Goal: Task Accomplishment & Management: Complete application form

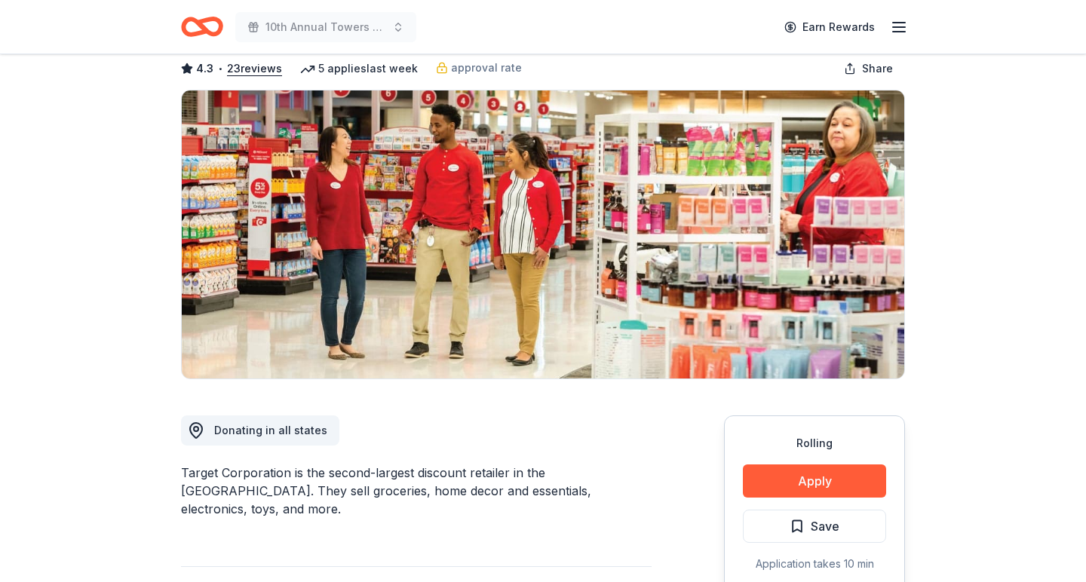
scroll to position [118, 0]
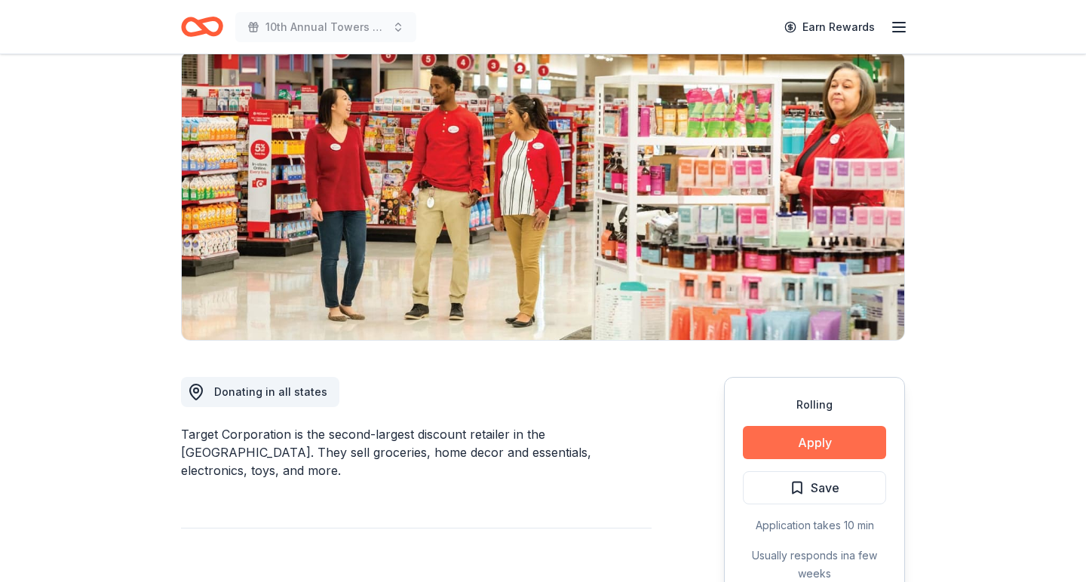
click at [807, 440] on button "Apply" at bounding box center [814, 442] width 143 height 33
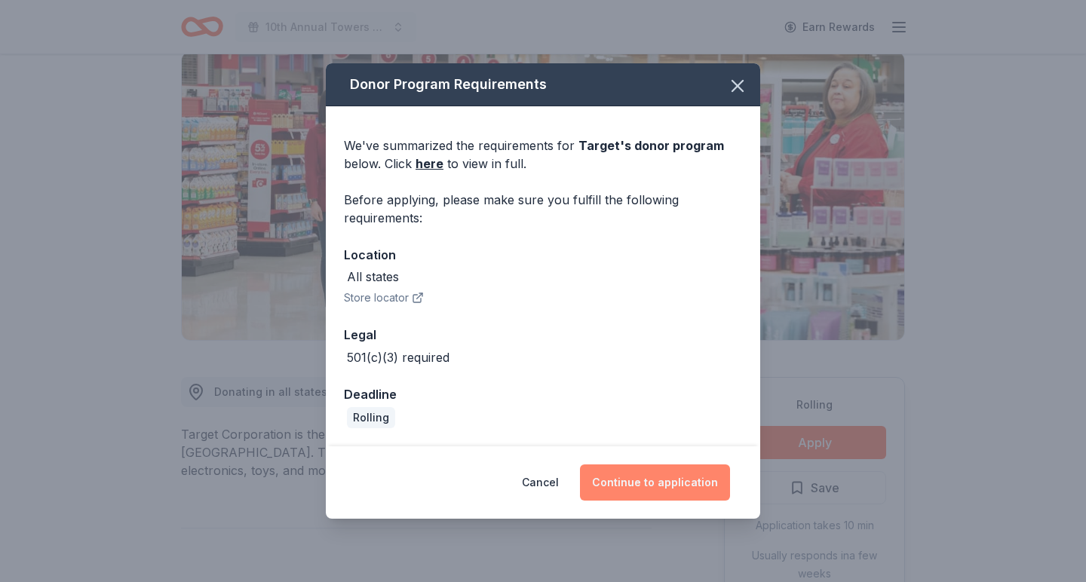
click at [664, 483] on button "Continue to application" at bounding box center [655, 482] width 150 height 36
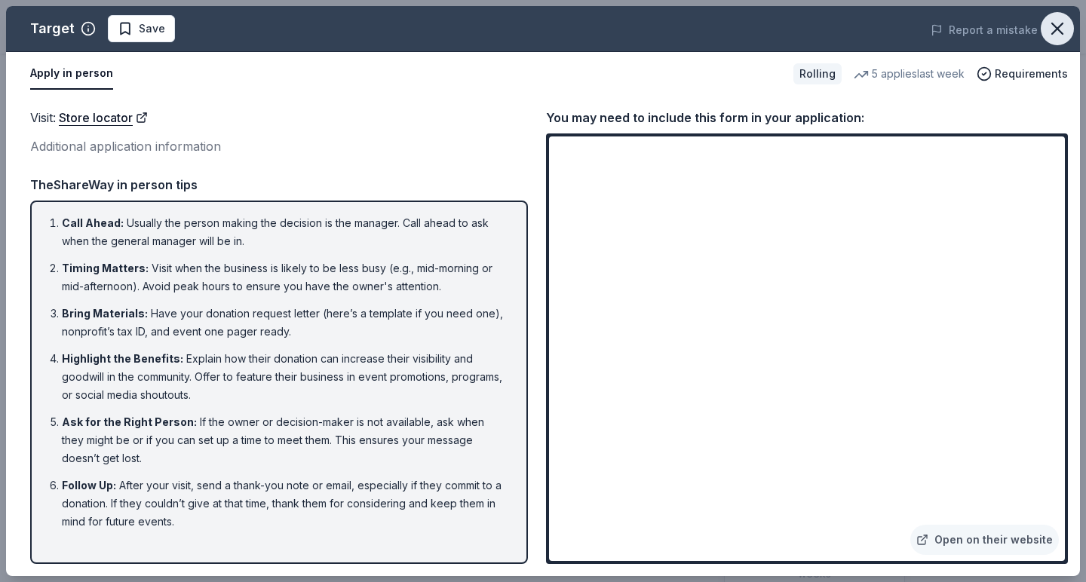
click at [1052, 24] on icon "button" at bounding box center [1057, 28] width 11 height 11
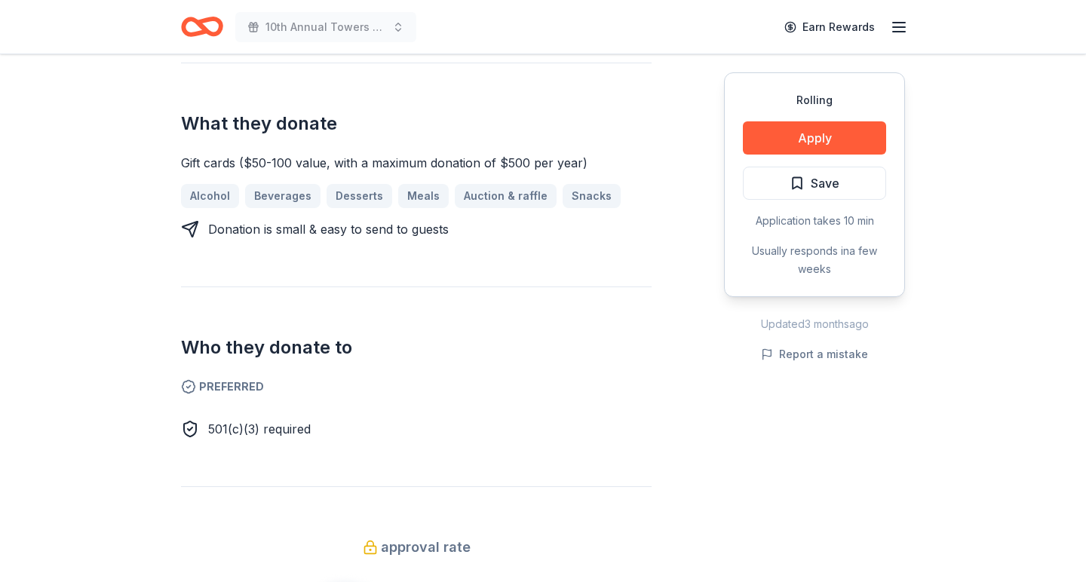
scroll to position [584, 0]
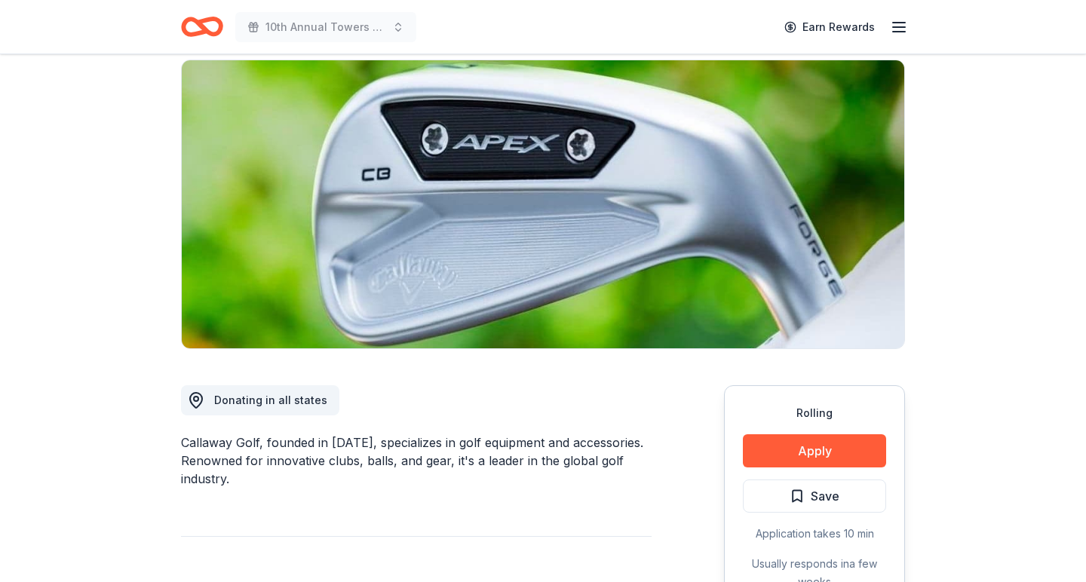
scroll to position [121, 0]
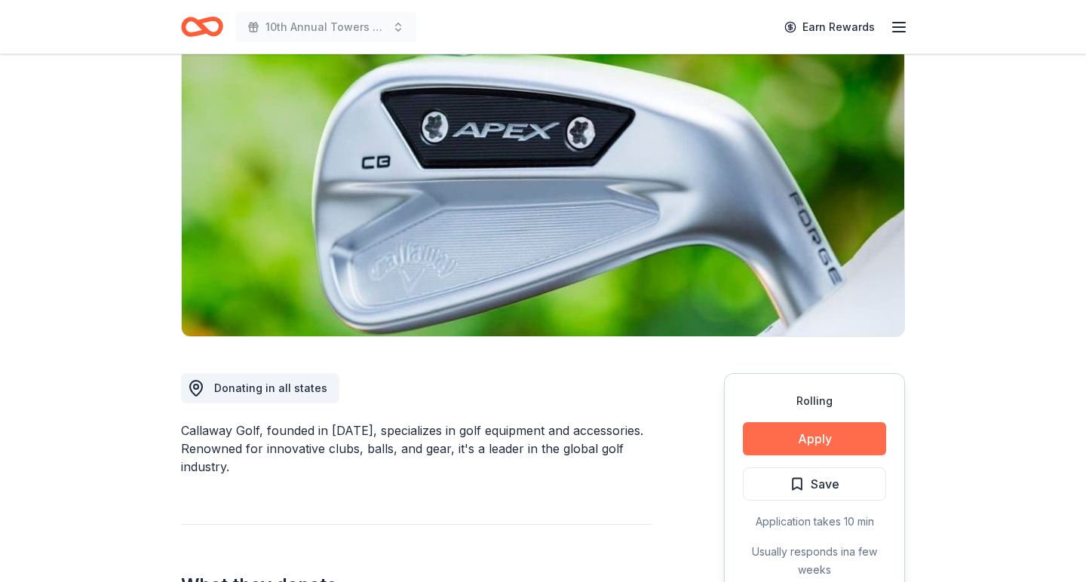
click at [831, 437] on button "Apply" at bounding box center [814, 438] width 143 height 33
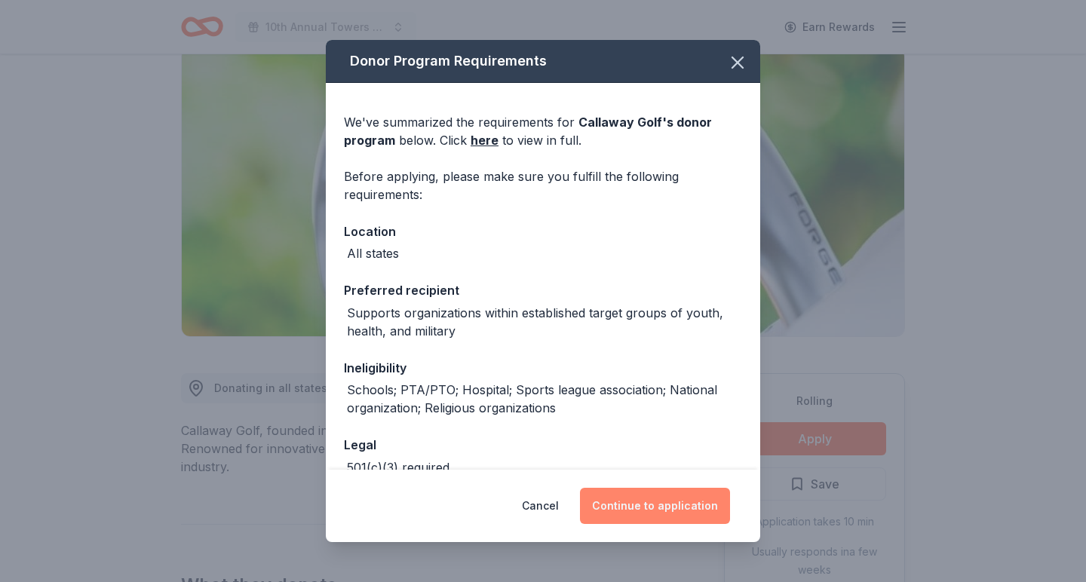
click at [666, 510] on button "Continue to application" at bounding box center [655, 506] width 150 height 36
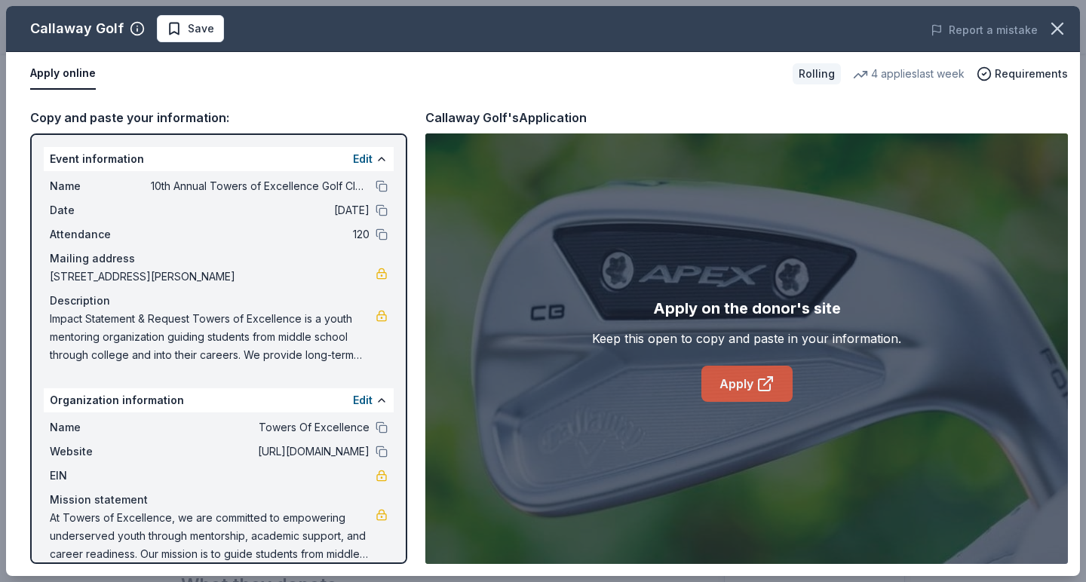
click at [742, 390] on link "Apply" at bounding box center [746, 384] width 91 height 36
click at [1056, 27] on icon "button" at bounding box center [1057, 28] width 11 height 11
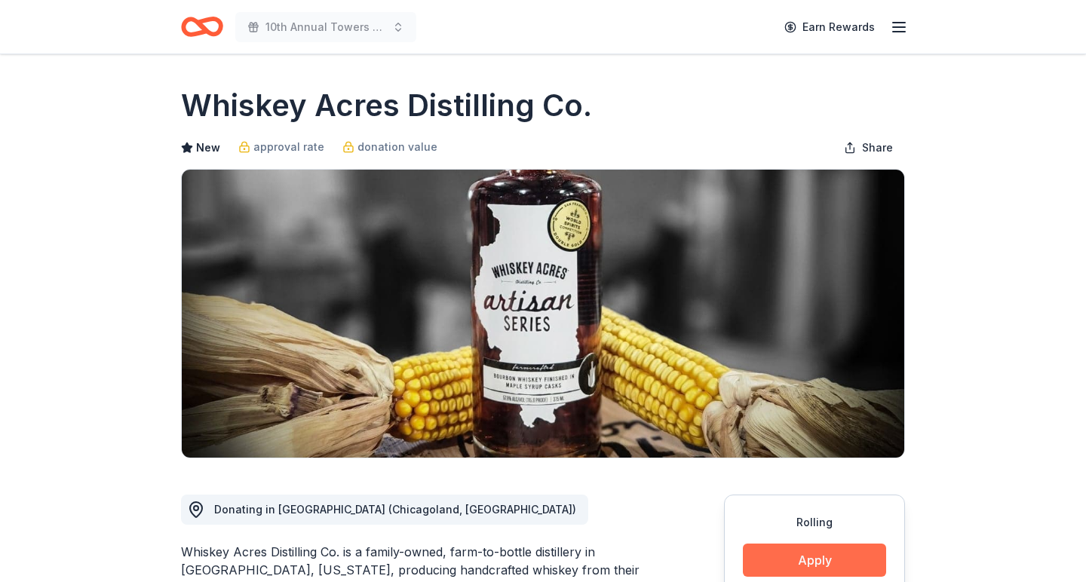
click at [804, 559] on button "Apply" at bounding box center [814, 560] width 143 height 33
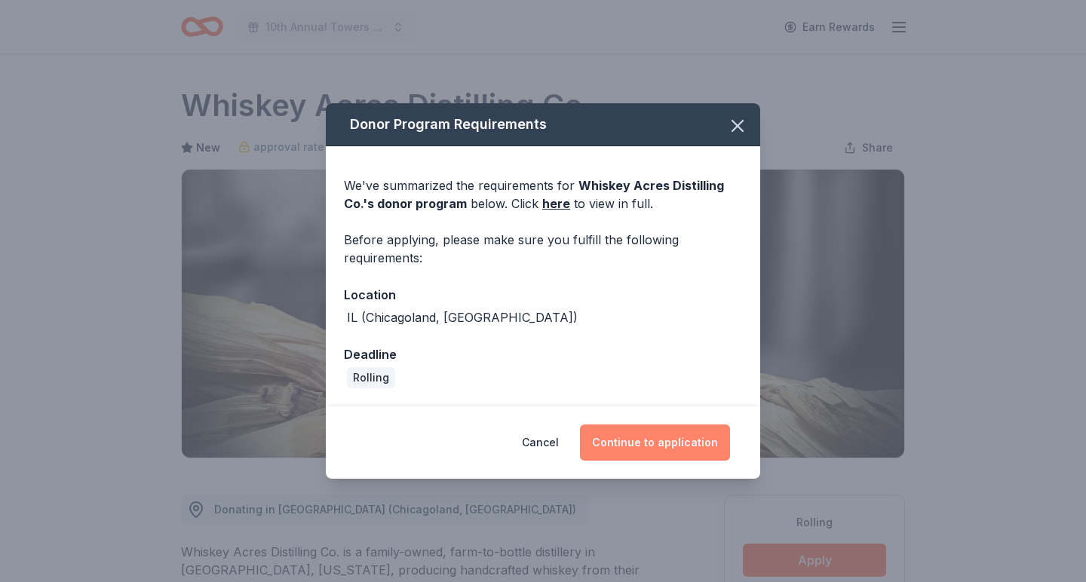
click at [673, 437] on button "Continue to application" at bounding box center [655, 442] width 150 height 36
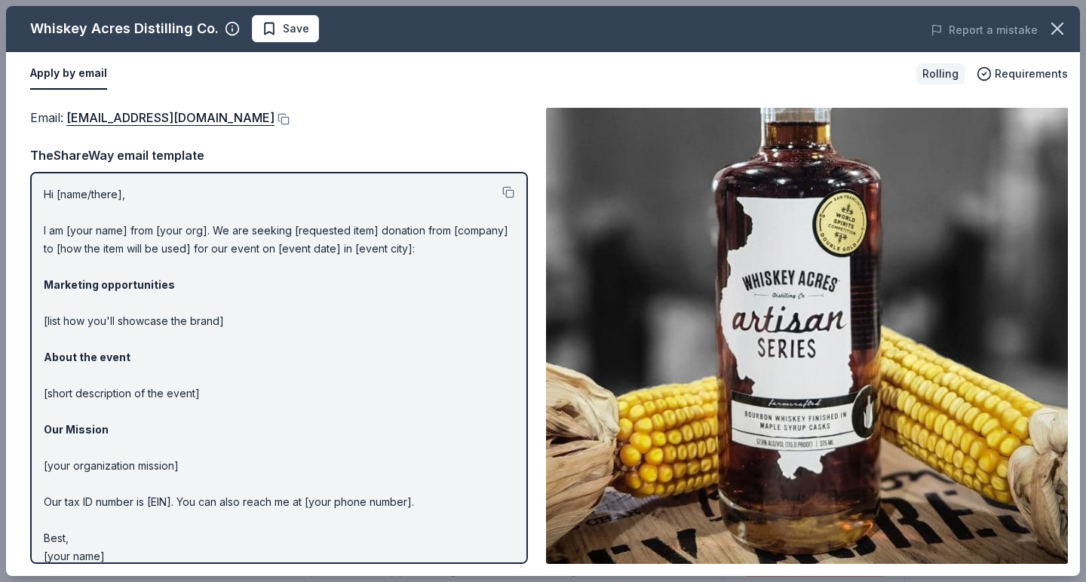
click at [196, 191] on p "Hi [name/there], I am [your name] from [your org]. We are seeking [requested it…" at bounding box center [279, 375] width 470 height 380
click at [109, 188] on p "Hi [name/there], I am [your name] from [your org]. We are seeking [requested it…" at bounding box center [279, 375] width 470 height 380
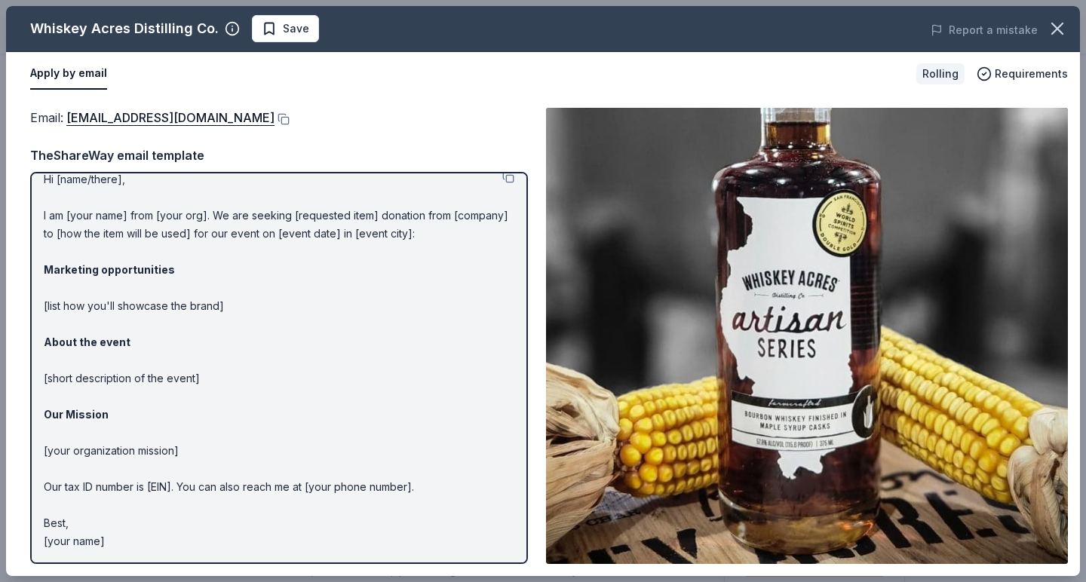
scroll to position [14, 0]
click at [398, 145] on div "Email : sue@whiskeyacres.com TheShareWay email template Hi [name/there], I am […" at bounding box center [279, 336] width 498 height 456
drag, startPoint x: 44, startPoint y: 177, endPoint x: 378, endPoint y: 531, distance: 486.9
click at [378, 531] on p "Hi [name/there], I am [your name] from [your org]. We are seeking [requested it…" at bounding box center [279, 361] width 470 height 380
click at [510, 176] on button at bounding box center [508, 178] width 12 height 12
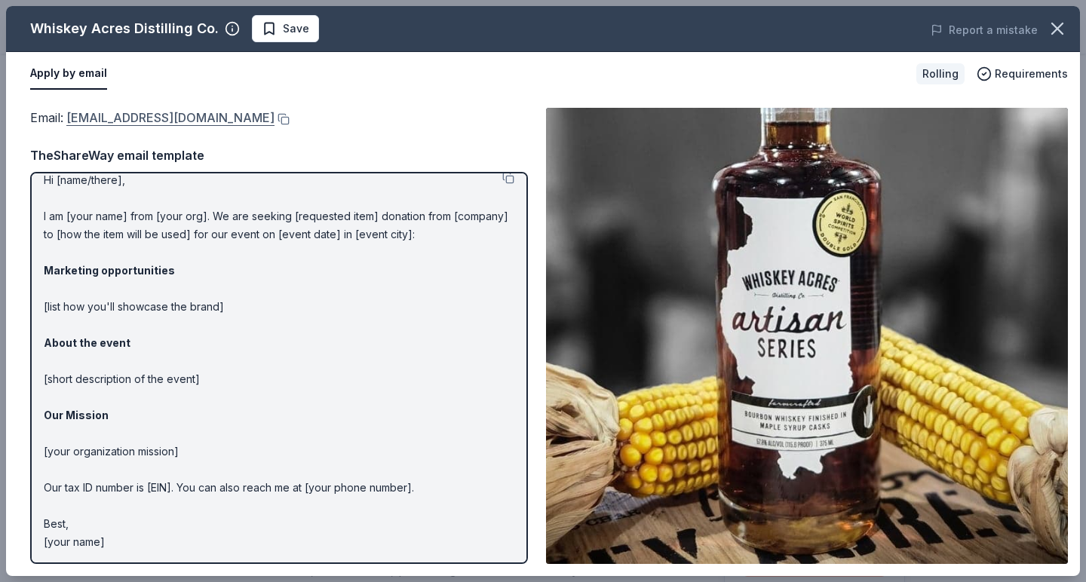
click at [147, 112] on link "sue@whiskeyacres.com" at bounding box center [170, 118] width 208 height 20
click at [274, 118] on button at bounding box center [281, 119] width 15 height 12
click at [275, 29] on span "Save" at bounding box center [285, 29] width 47 height 18
click at [312, 30] on body "10th Annual Towers of Excellence Golf Classic Earn Rewards Rolling Share Whiske…" at bounding box center [543, 291] width 1086 height 582
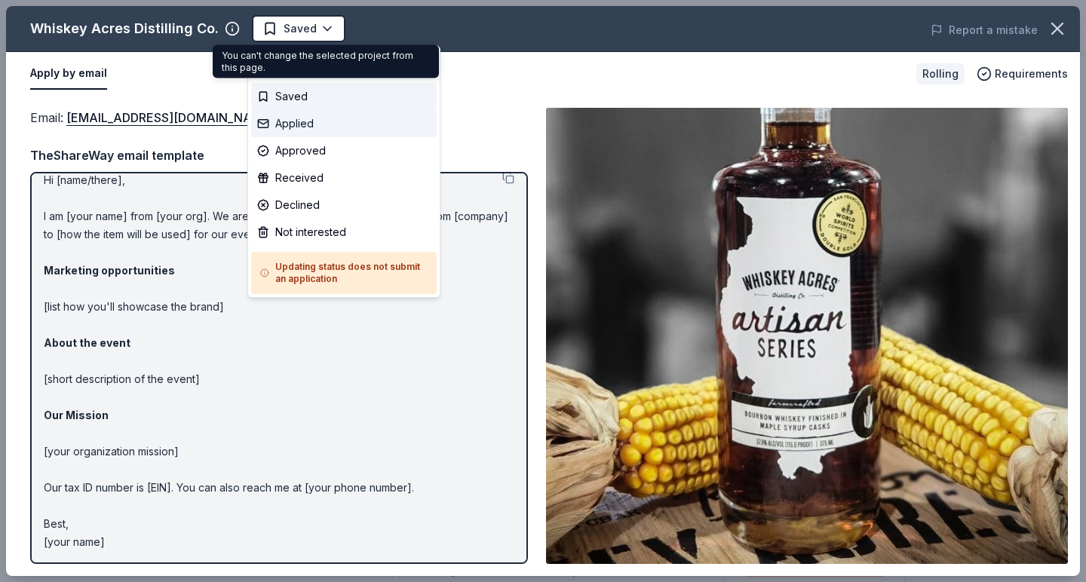
click at [305, 123] on div "Applied" at bounding box center [343, 123] width 185 height 27
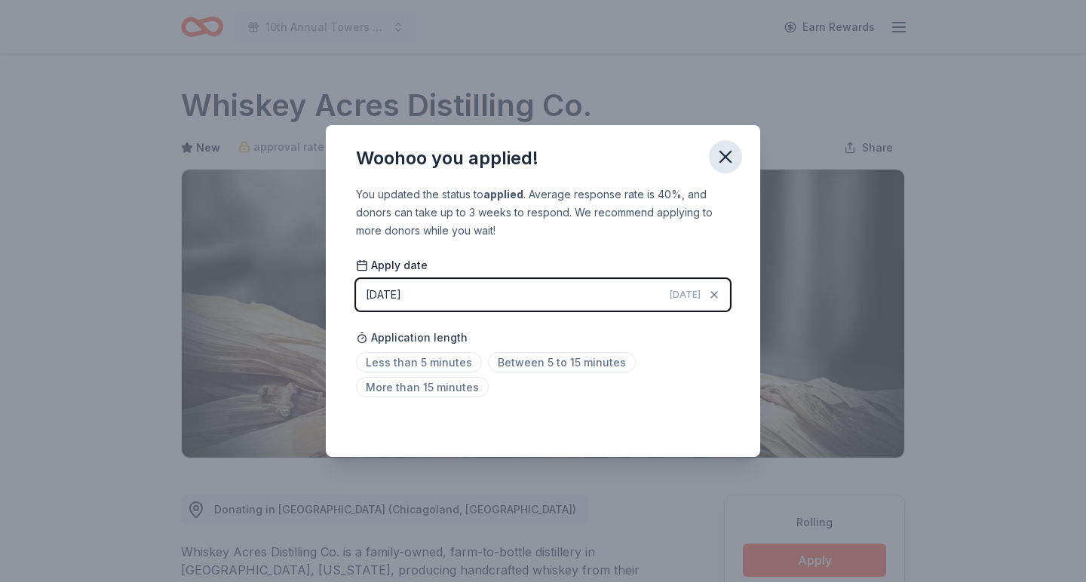
click at [729, 155] on icon "button" at bounding box center [725, 156] width 21 height 21
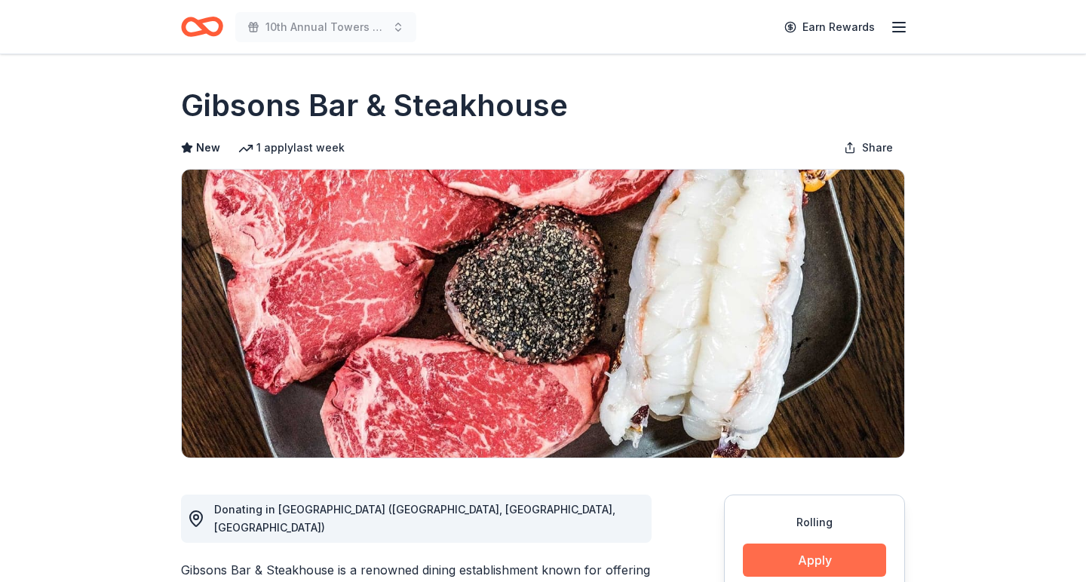
click at [844, 556] on button "Apply" at bounding box center [814, 560] width 143 height 33
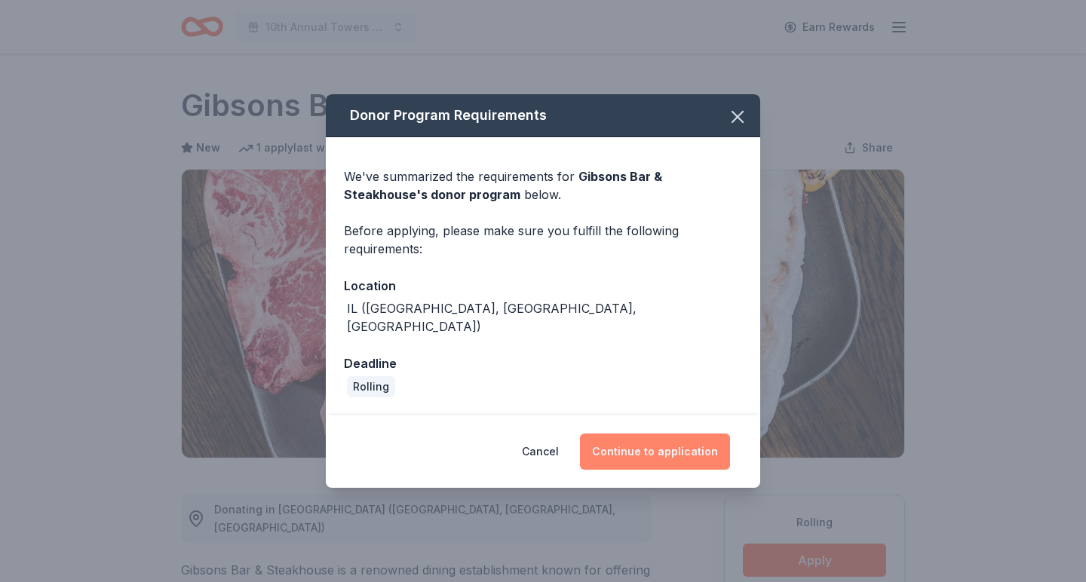
click at [646, 441] on button "Continue to application" at bounding box center [655, 451] width 150 height 36
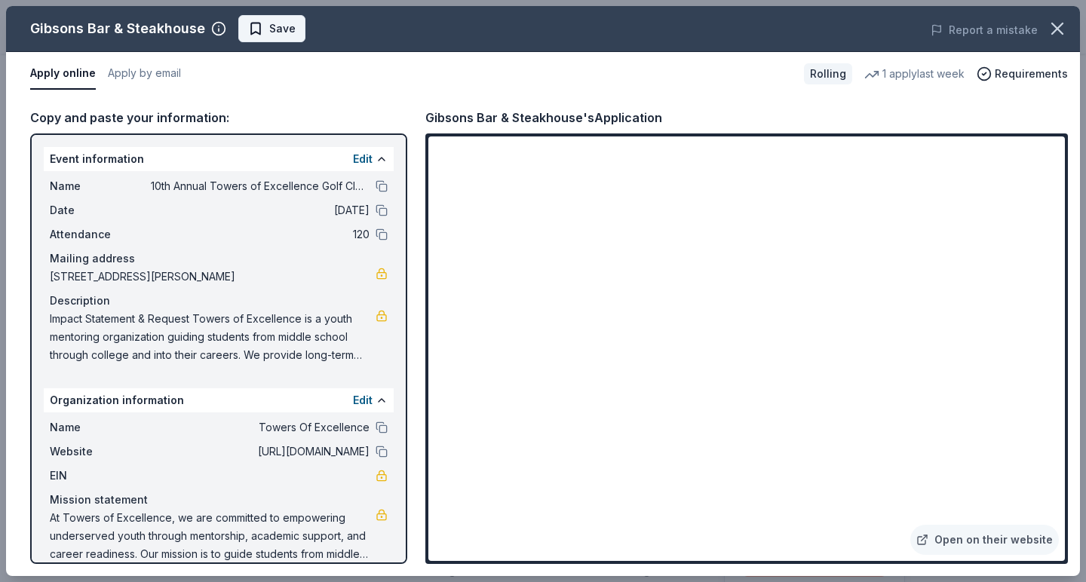
click at [279, 27] on span "Save" at bounding box center [282, 29] width 26 height 18
click at [305, 29] on body "10th Annual Towers of Excellence Golf Classic Earn Rewards Rolling Share Gibson…" at bounding box center [543, 291] width 1086 height 582
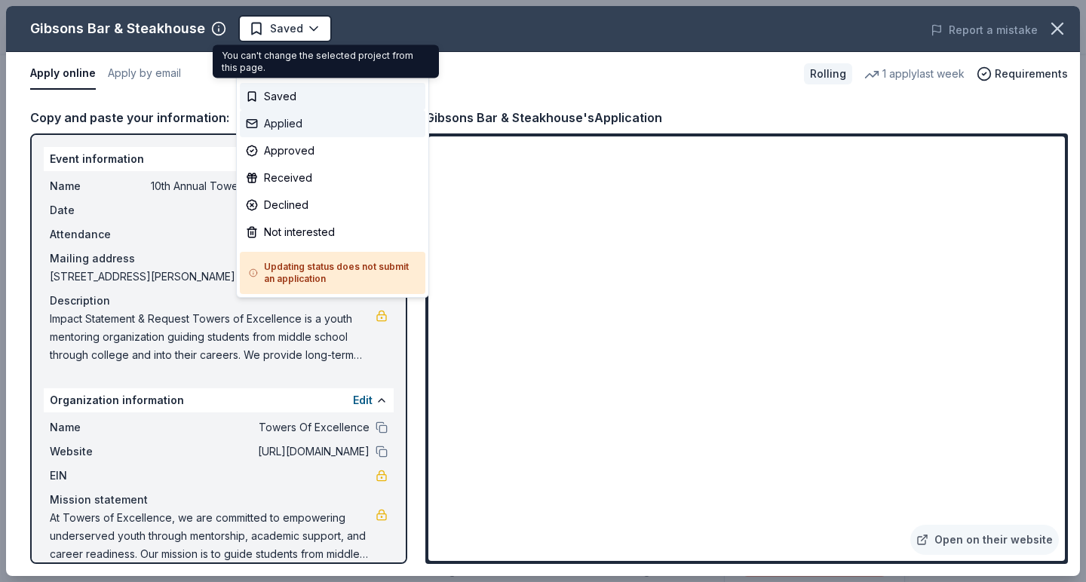
click at [304, 127] on div "Applied" at bounding box center [332, 123] width 185 height 27
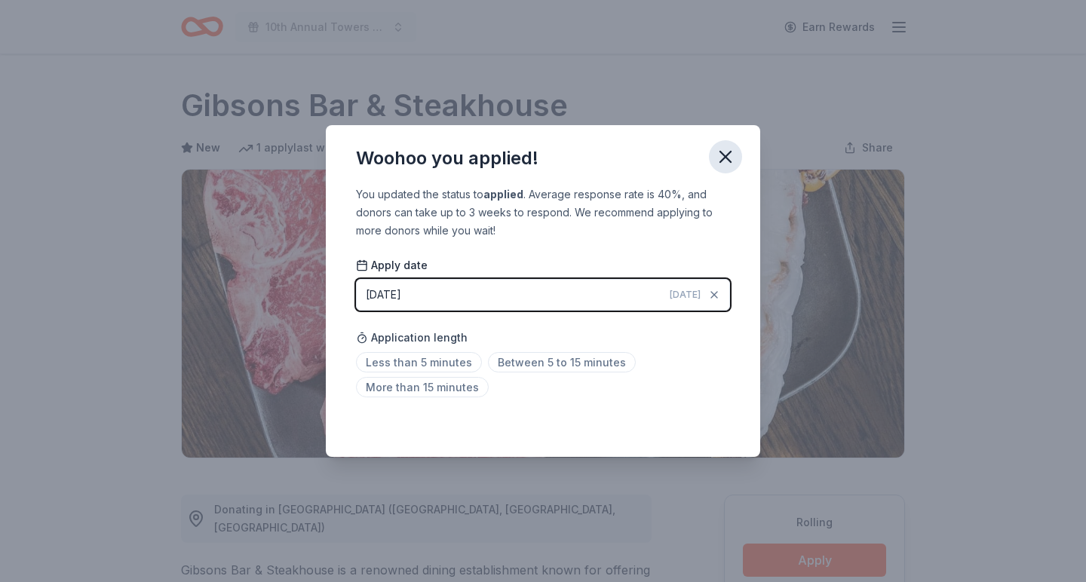
click at [731, 154] on icon "button" at bounding box center [725, 156] width 21 height 21
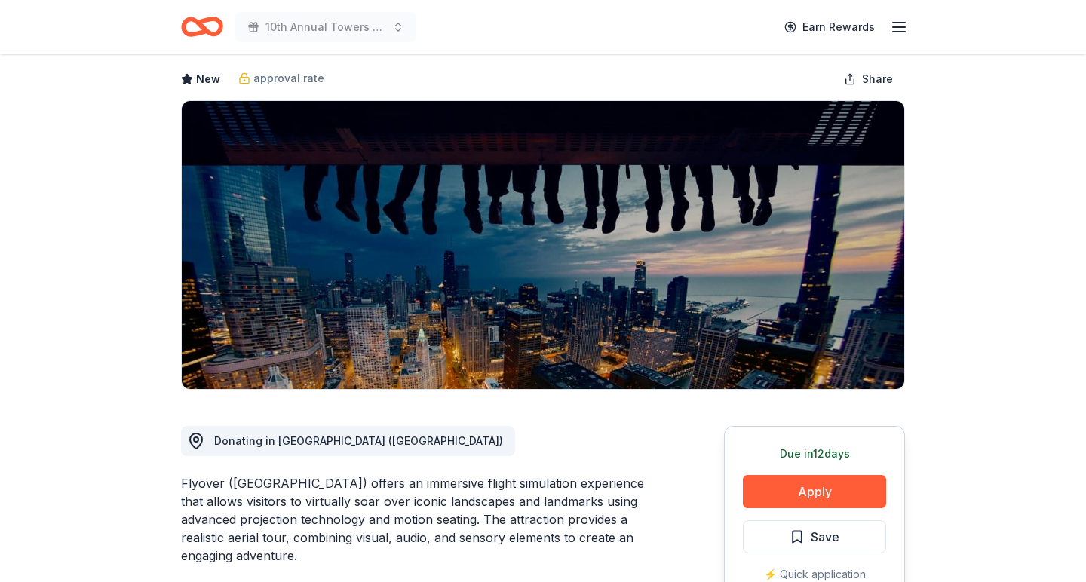
scroll to position [72, 0]
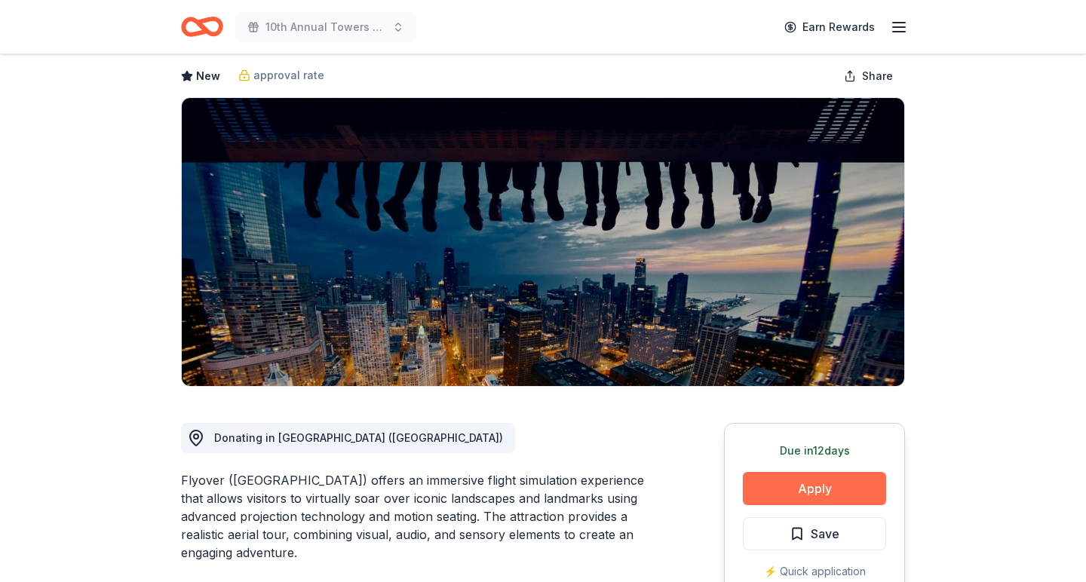
click at [823, 492] on button "Apply" at bounding box center [814, 488] width 143 height 33
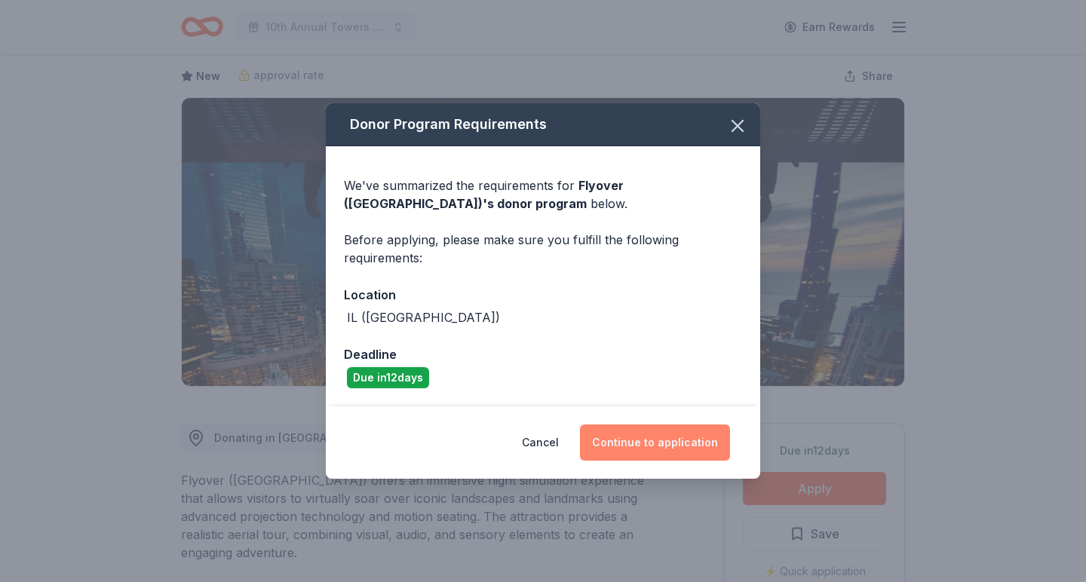
click at [647, 449] on button "Continue to application" at bounding box center [655, 442] width 150 height 36
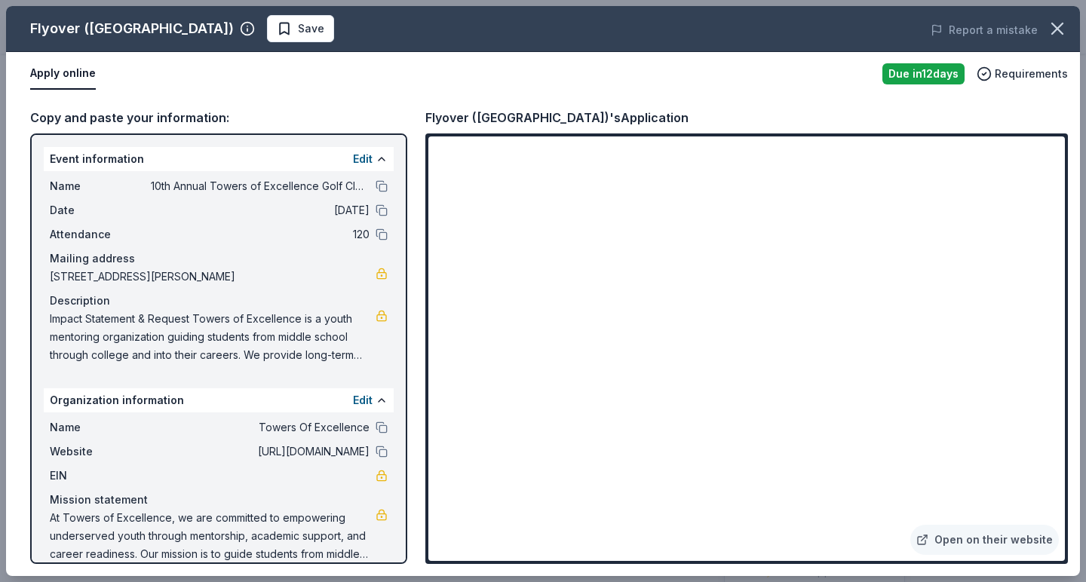
click at [277, 26] on span "Save" at bounding box center [300, 29] width 47 height 18
click at [250, 32] on body "10th Annual Towers of Excellence Golf Classic Earn Rewards Due in 12 days Share…" at bounding box center [543, 219] width 1086 height 582
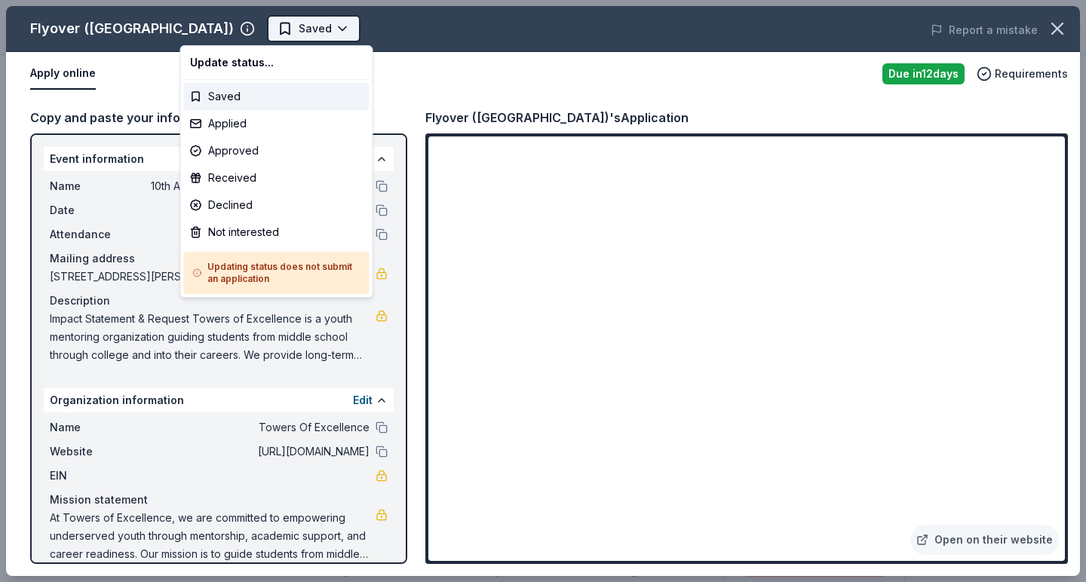
scroll to position [0, 0]
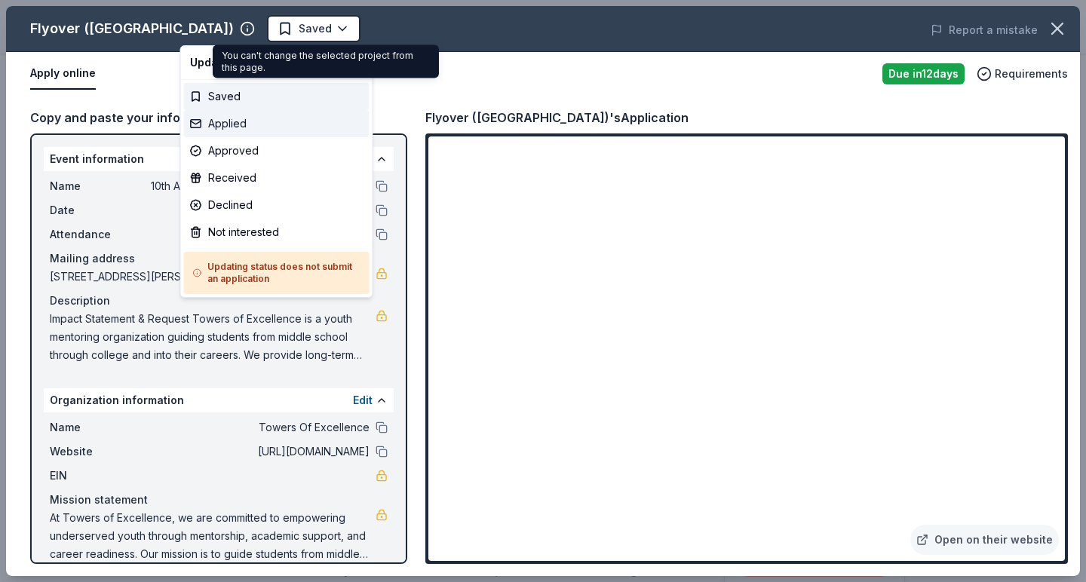
click at [242, 125] on div "Applied" at bounding box center [276, 123] width 185 height 27
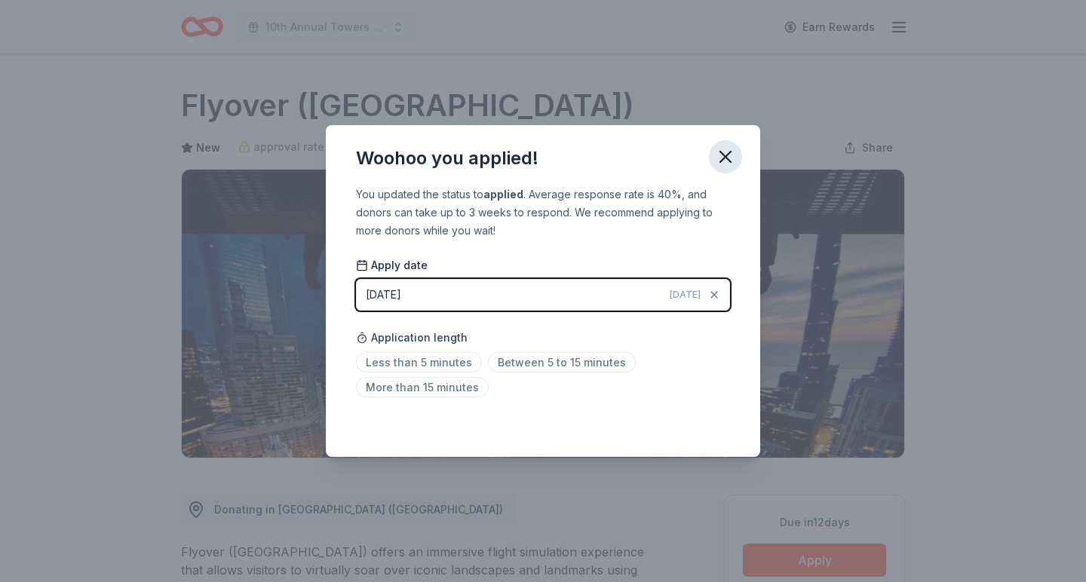
click at [724, 152] on icon "button" at bounding box center [725, 156] width 21 height 21
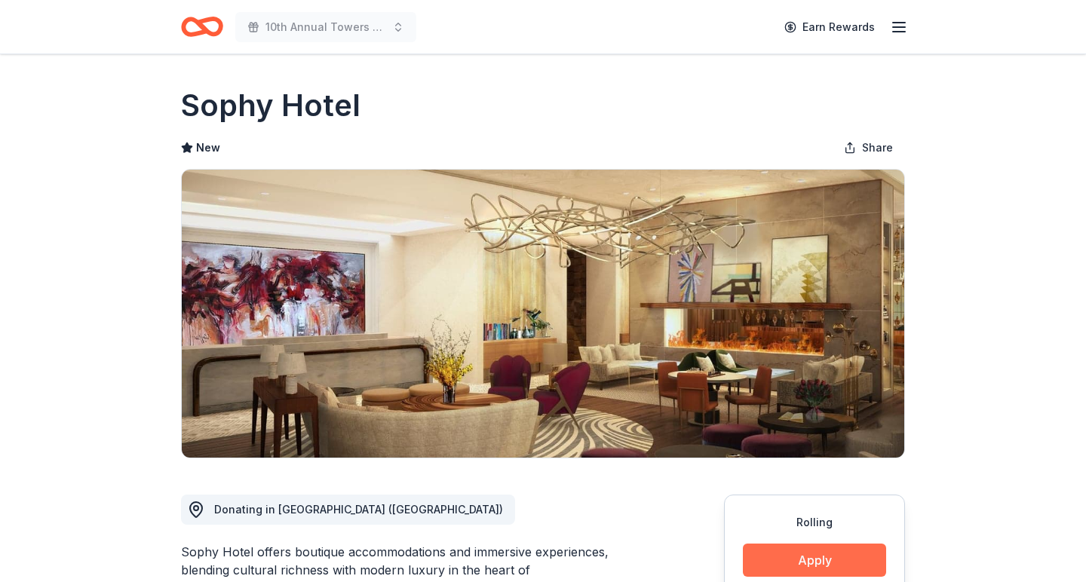
click at [813, 559] on button "Apply" at bounding box center [814, 560] width 143 height 33
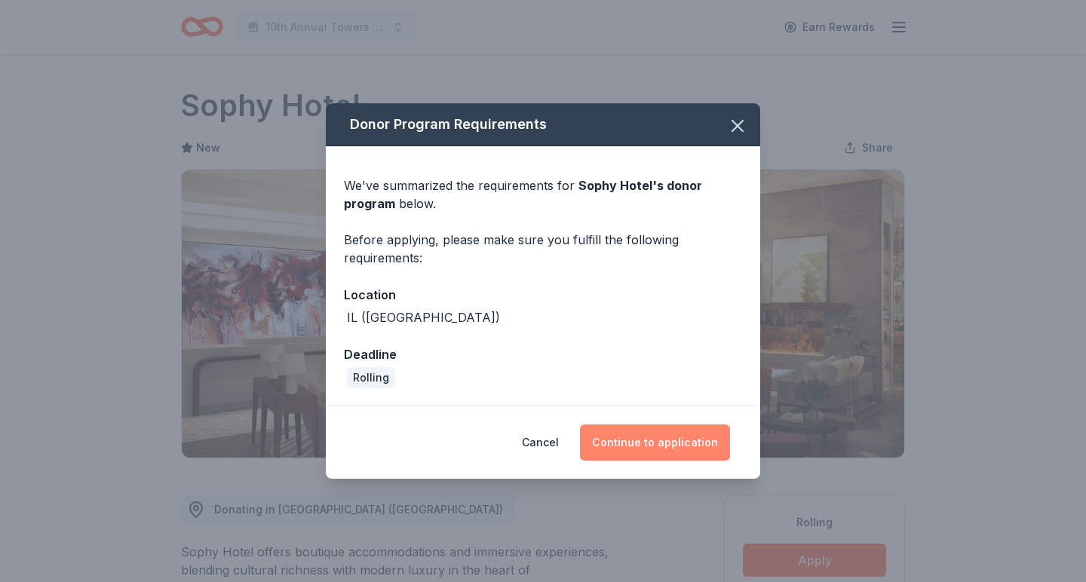
click at [669, 443] on button "Continue to application" at bounding box center [655, 442] width 150 height 36
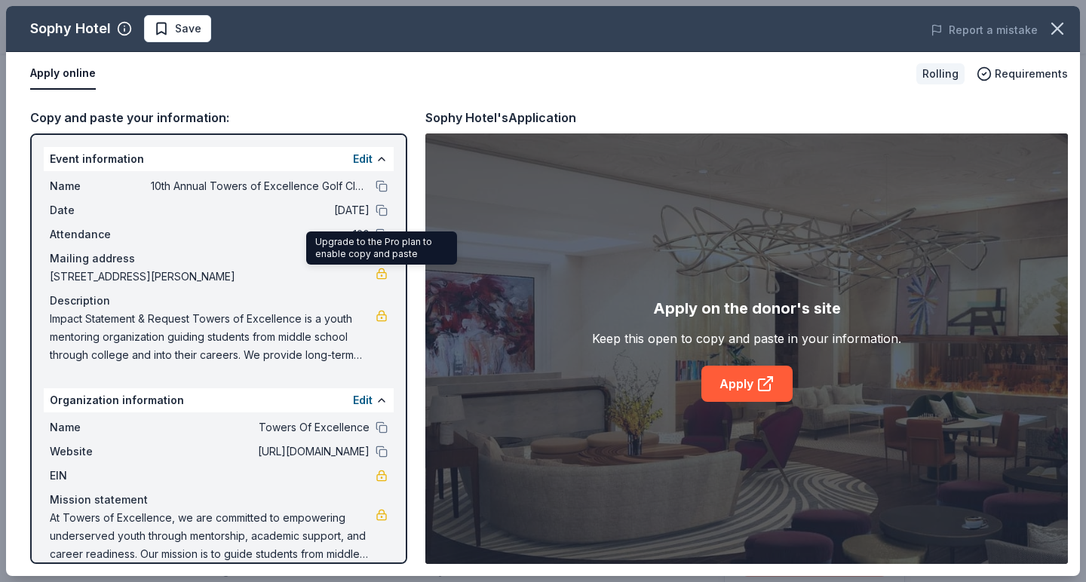
click at [382, 272] on link at bounding box center [381, 274] width 12 height 12
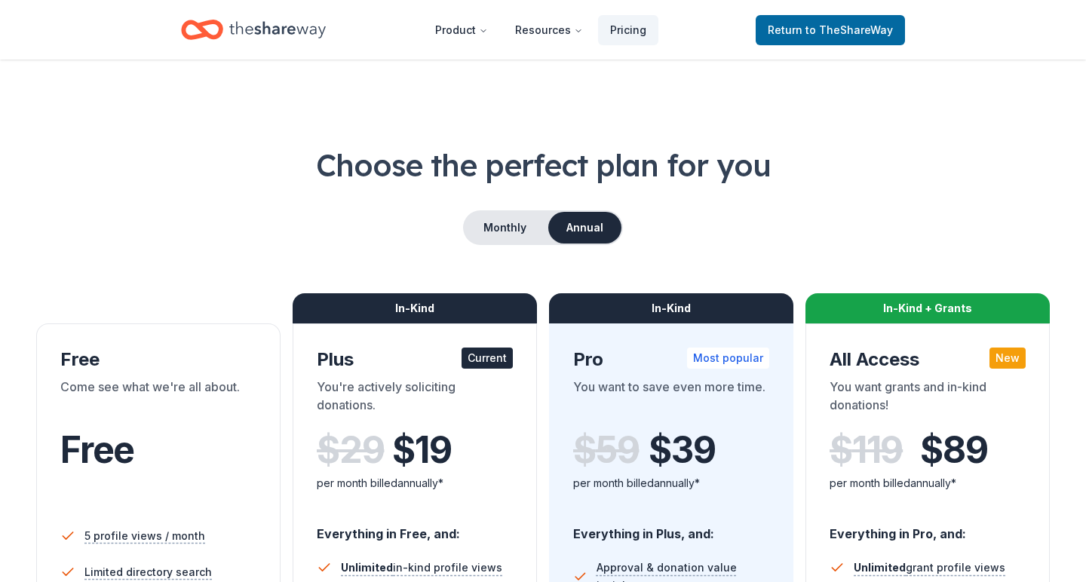
click at [251, 27] on icon "Home" at bounding box center [277, 29] width 96 height 17
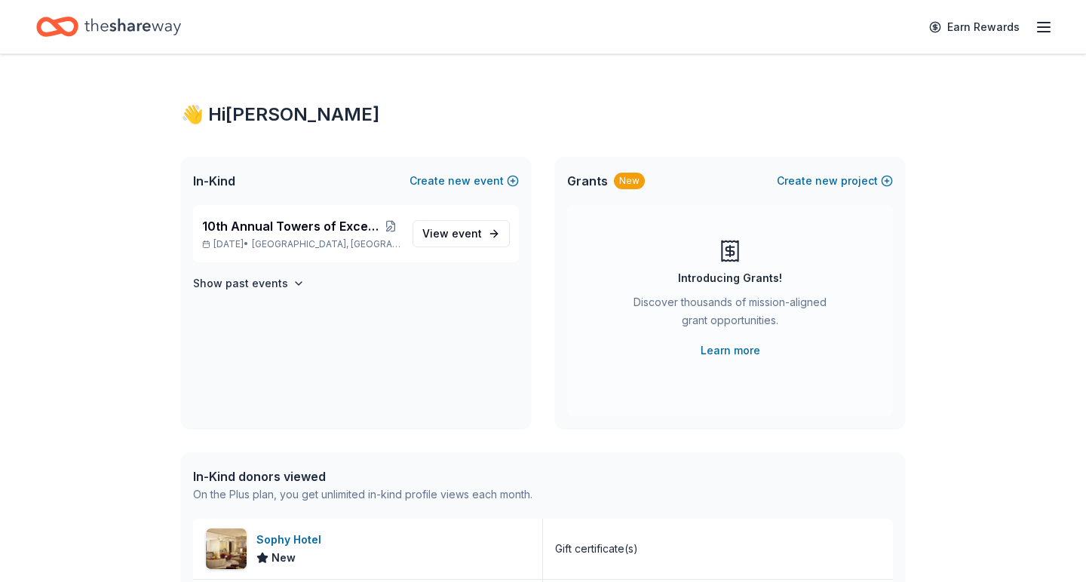
click at [1040, 29] on icon "button" at bounding box center [1043, 27] width 18 height 18
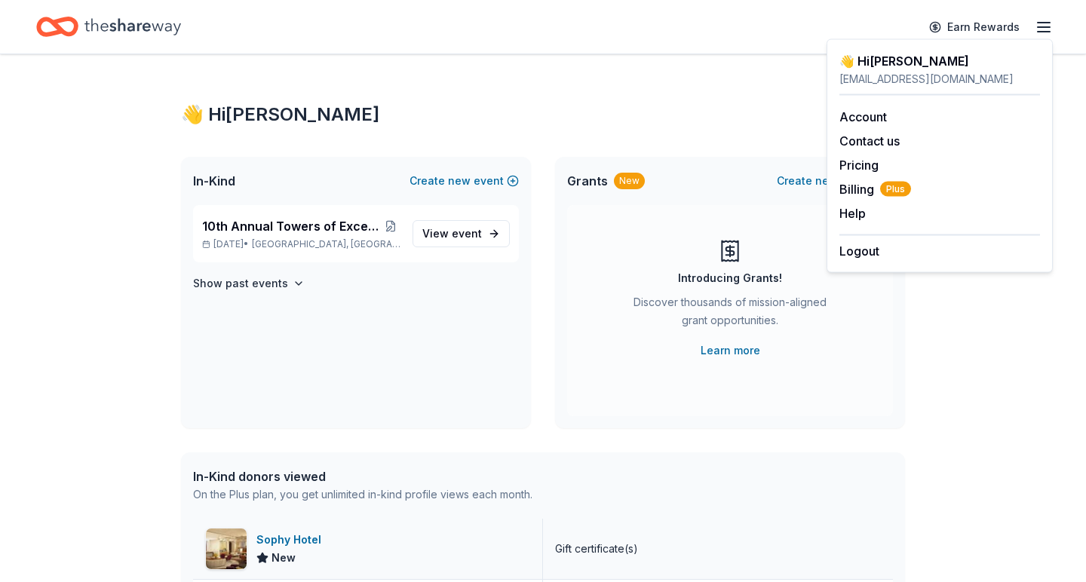
click at [288, 541] on div "Sophy Hotel" at bounding box center [291, 540] width 71 height 18
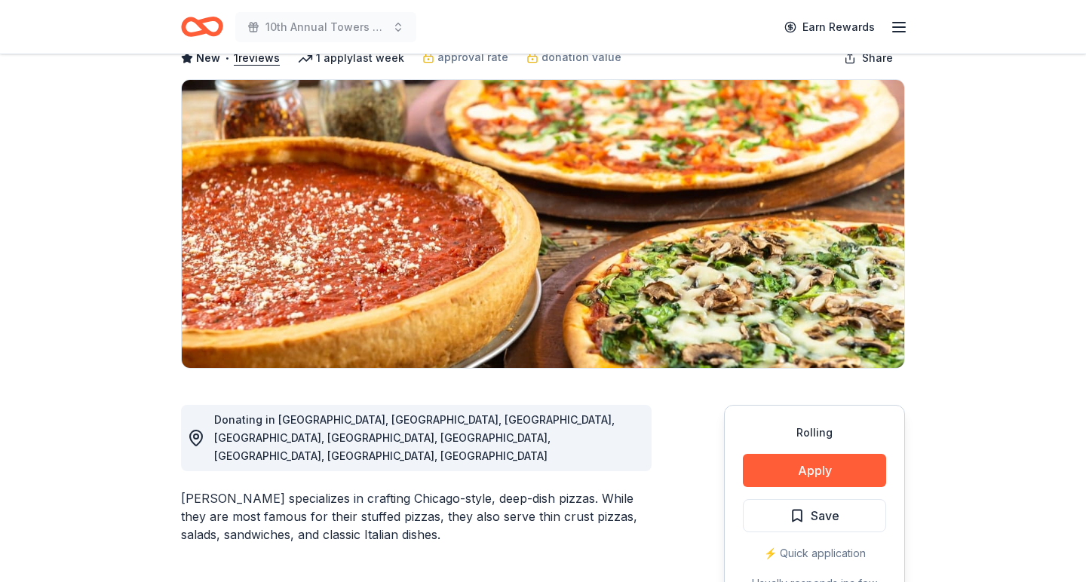
scroll to position [93, 0]
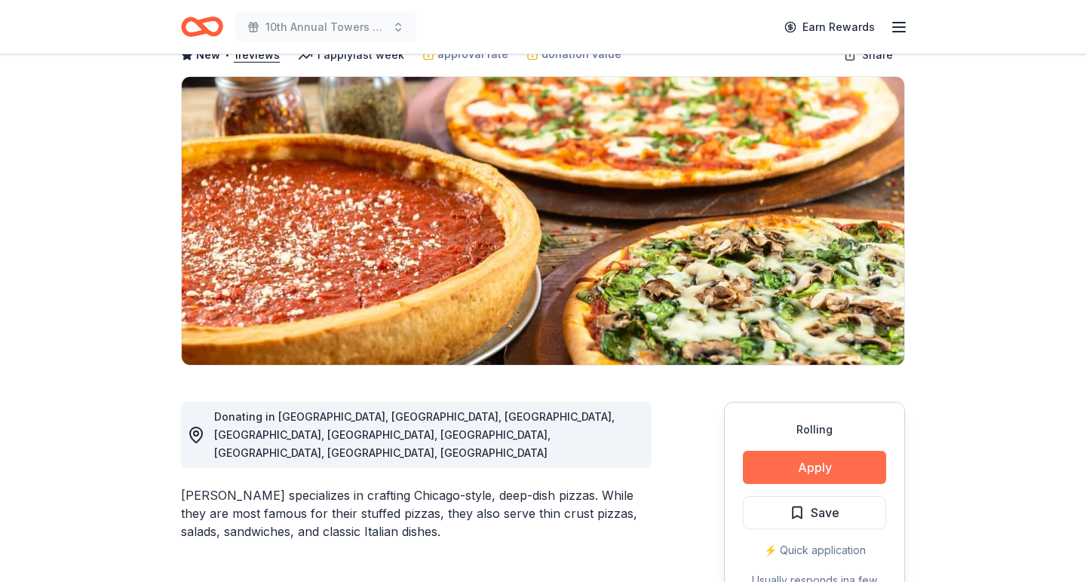
click at [795, 472] on button "Apply" at bounding box center [814, 467] width 143 height 33
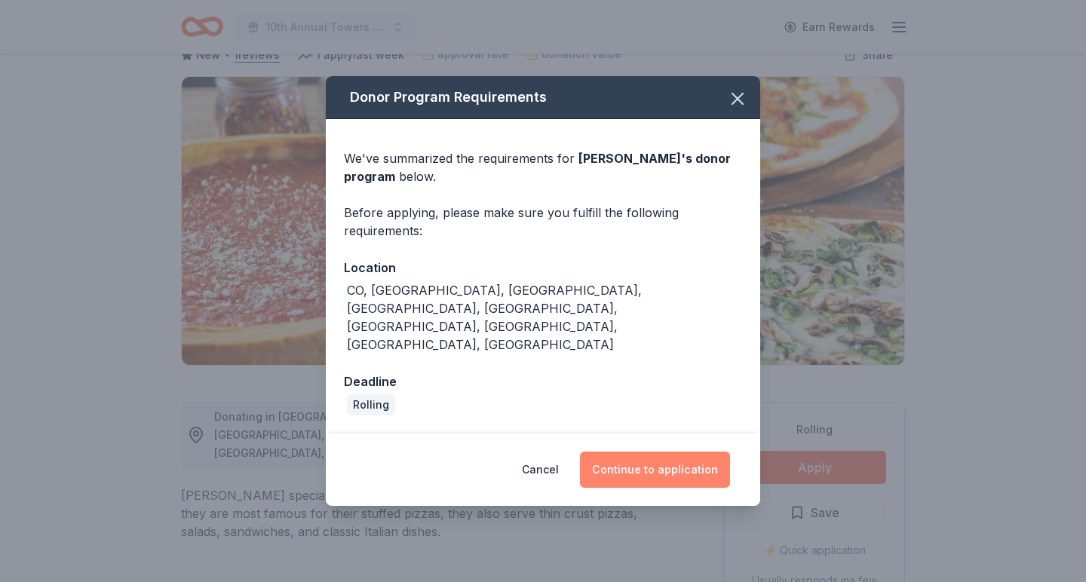
click at [658, 452] on button "Continue to application" at bounding box center [655, 470] width 150 height 36
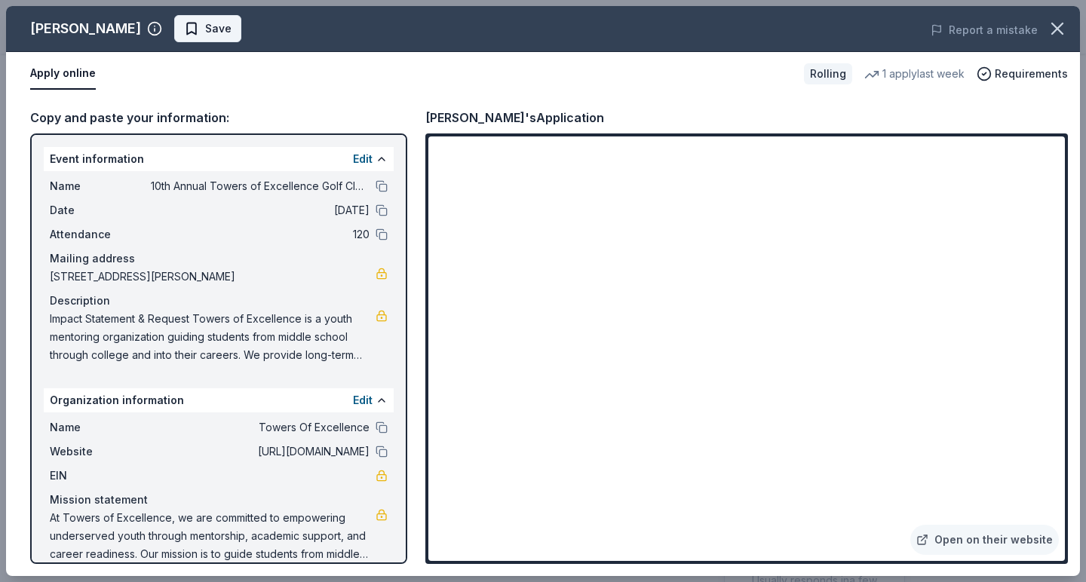
click at [205, 27] on span "Save" at bounding box center [218, 29] width 26 height 18
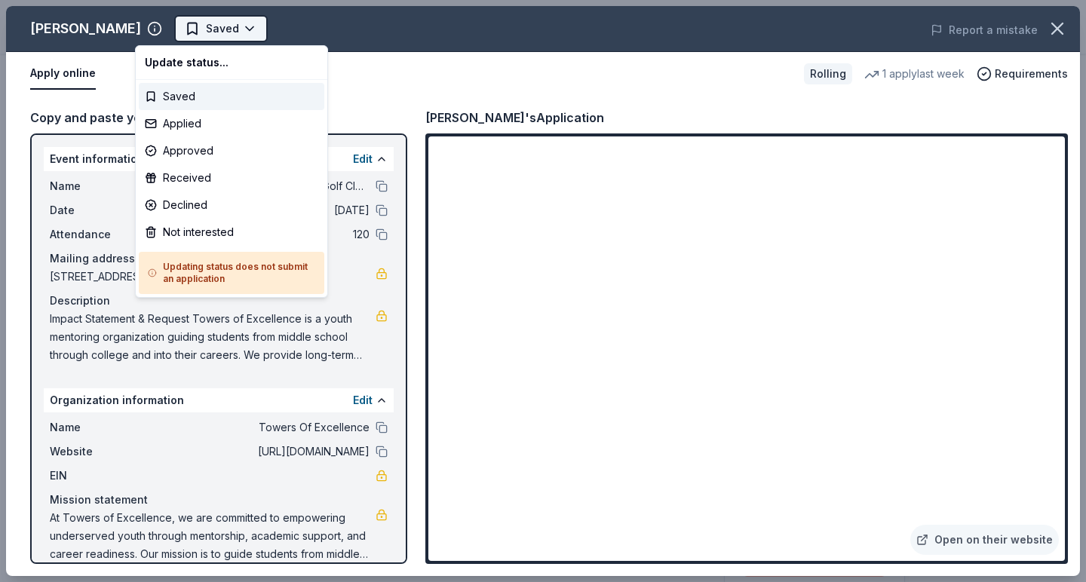
click at [197, 31] on html "10th Annual Towers of Excellence Golf Classic Earn Rewards Rolling Share Giorda…" at bounding box center [543, 291] width 1086 height 582
click at [195, 126] on div "Applied" at bounding box center [231, 123] width 185 height 27
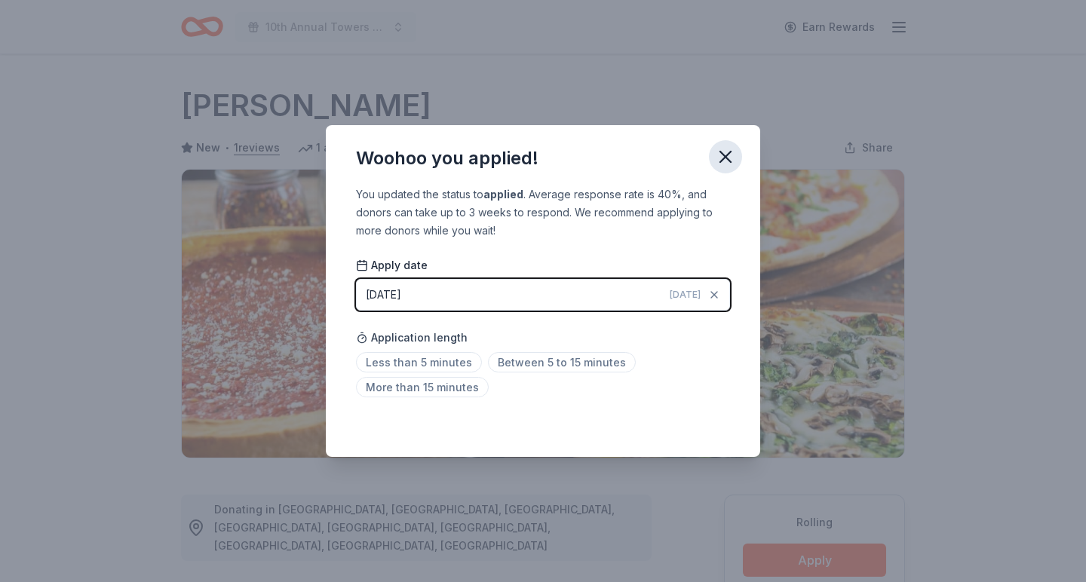
click at [718, 157] on icon "button" at bounding box center [725, 156] width 21 height 21
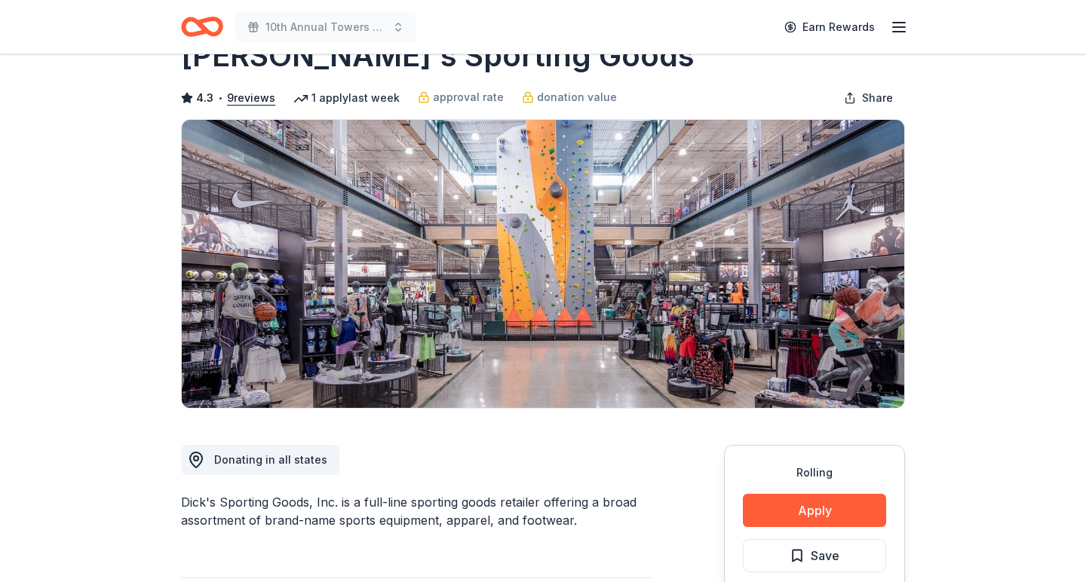
scroll to position [64, 0]
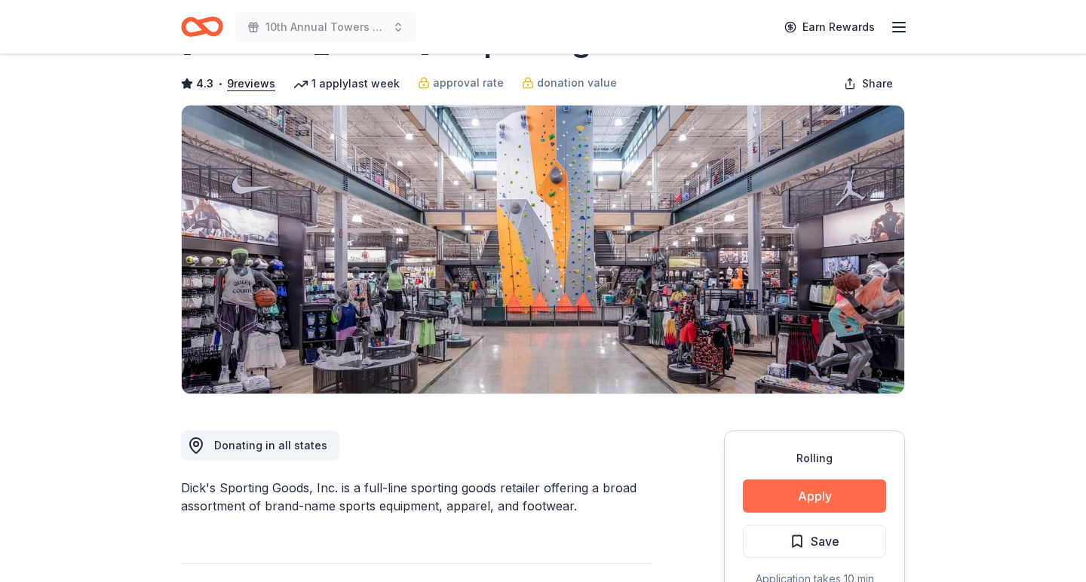
click at [835, 492] on button "Apply" at bounding box center [814, 495] width 143 height 33
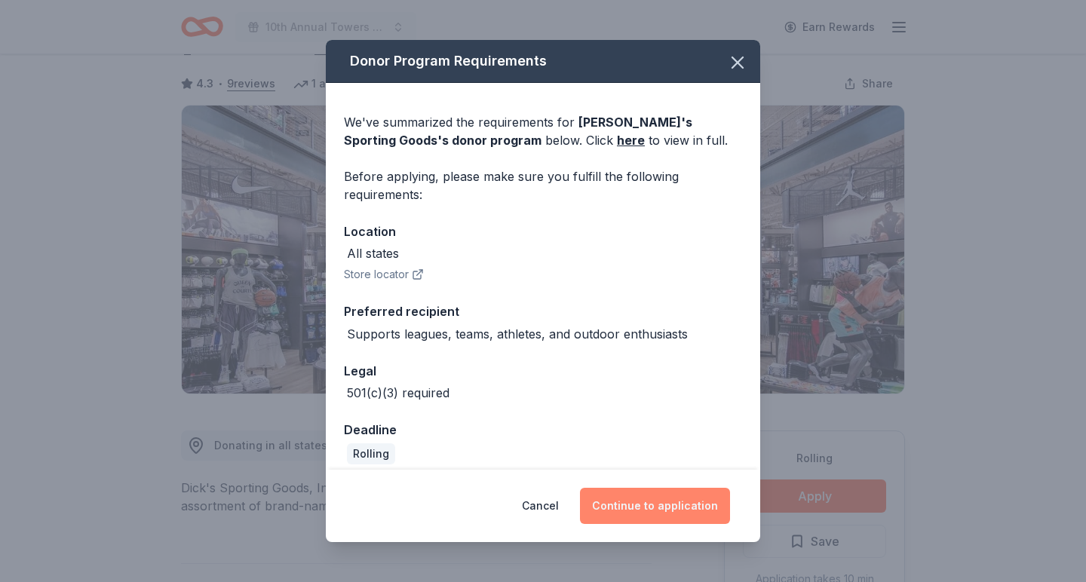
click at [655, 503] on button "Continue to application" at bounding box center [655, 506] width 150 height 36
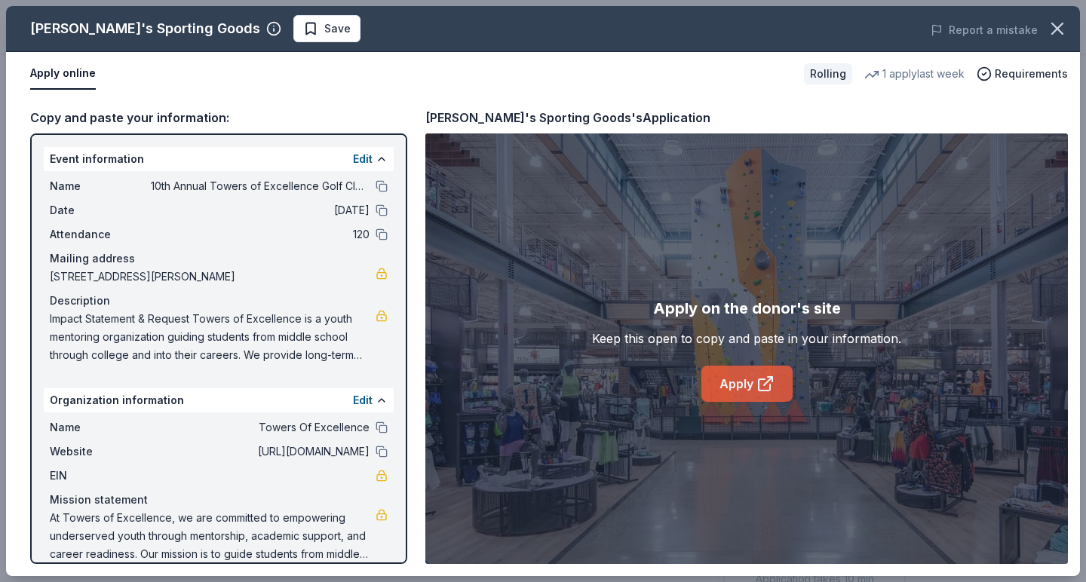
click at [749, 384] on link "Apply" at bounding box center [746, 384] width 91 height 36
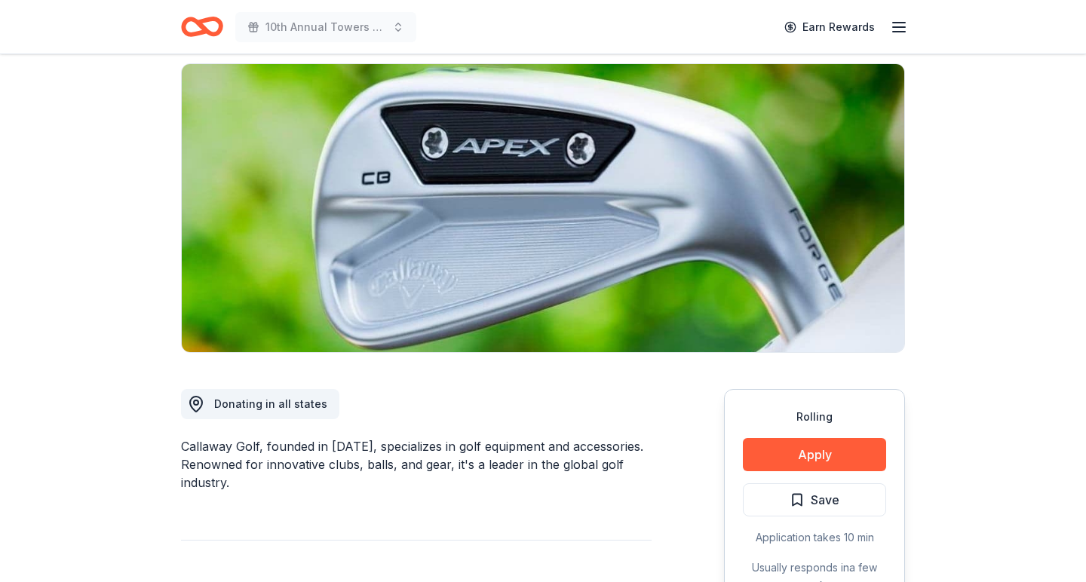
scroll to position [112, 0]
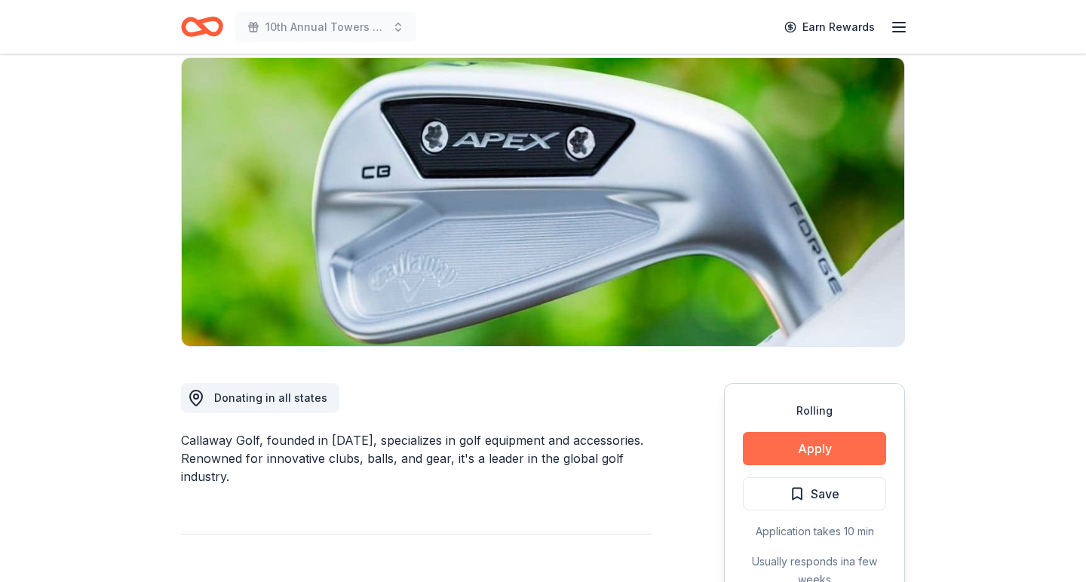
click at [798, 445] on button "Apply" at bounding box center [814, 448] width 143 height 33
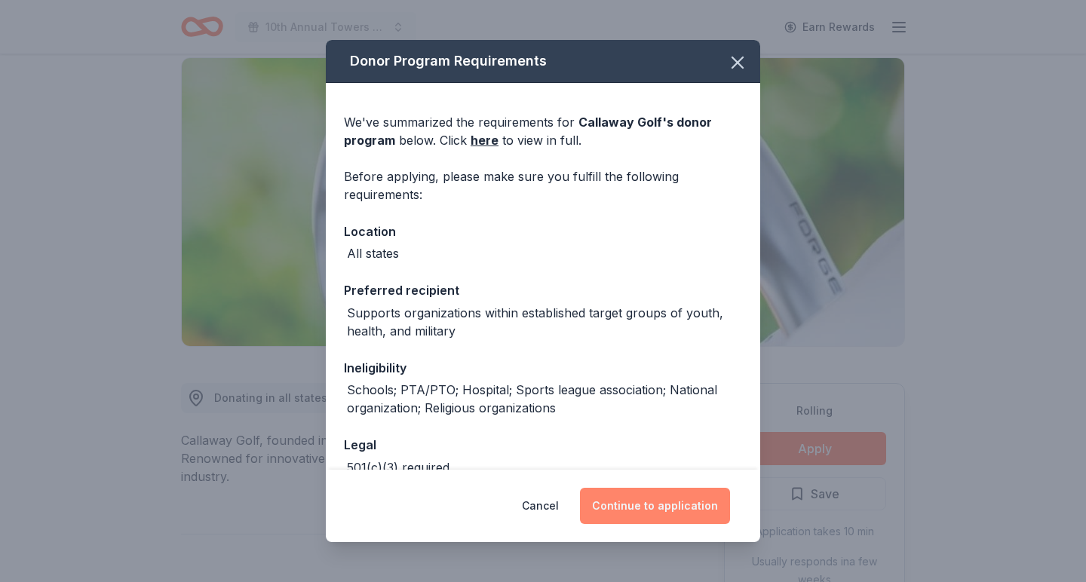
click at [654, 507] on button "Continue to application" at bounding box center [655, 506] width 150 height 36
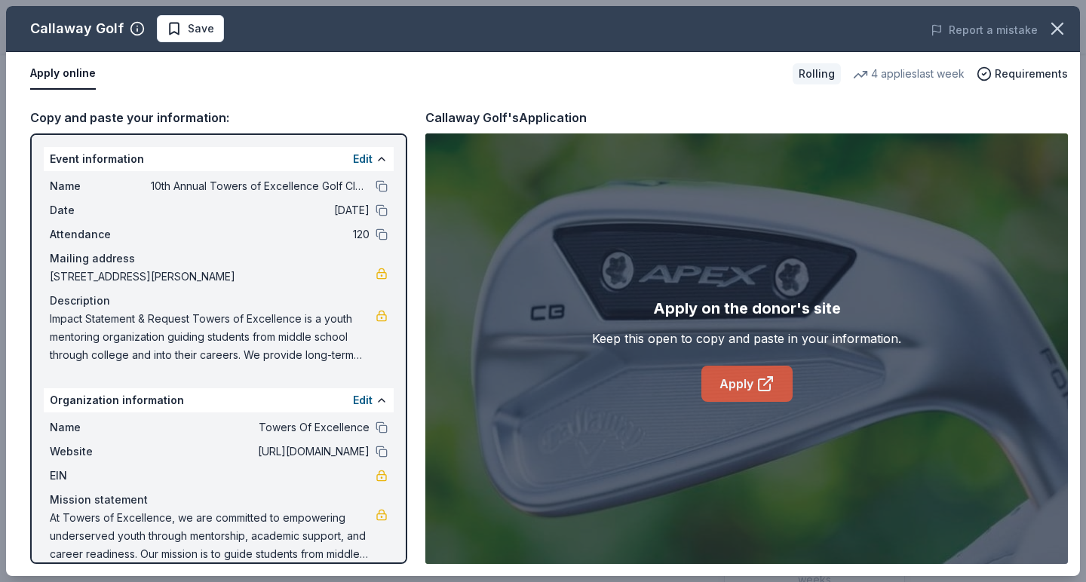
click at [746, 381] on link "Apply" at bounding box center [746, 384] width 91 height 36
